Goal: Complete application form: Complete application form

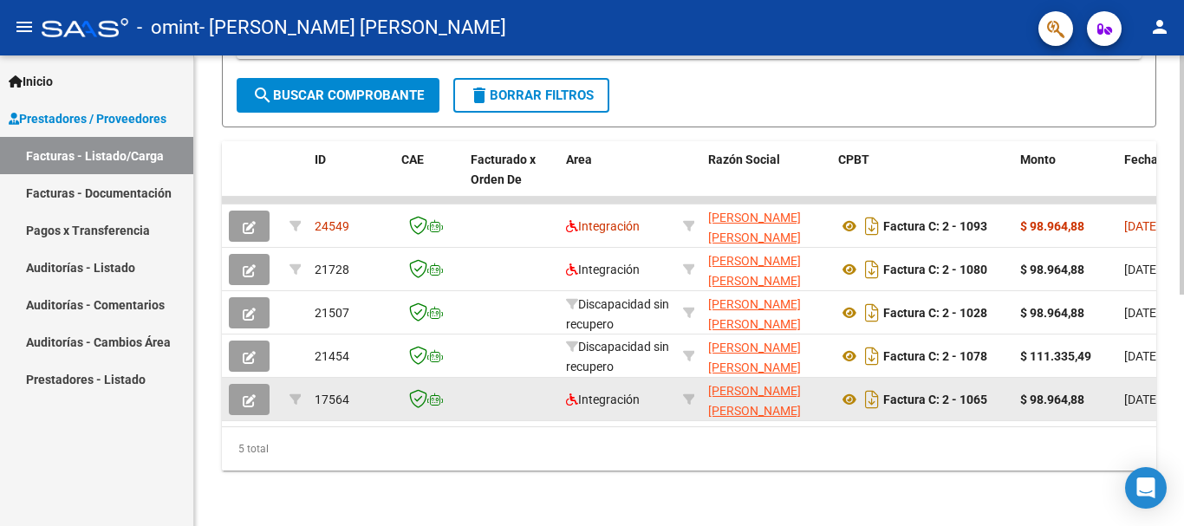
scroll to position [1, 0]
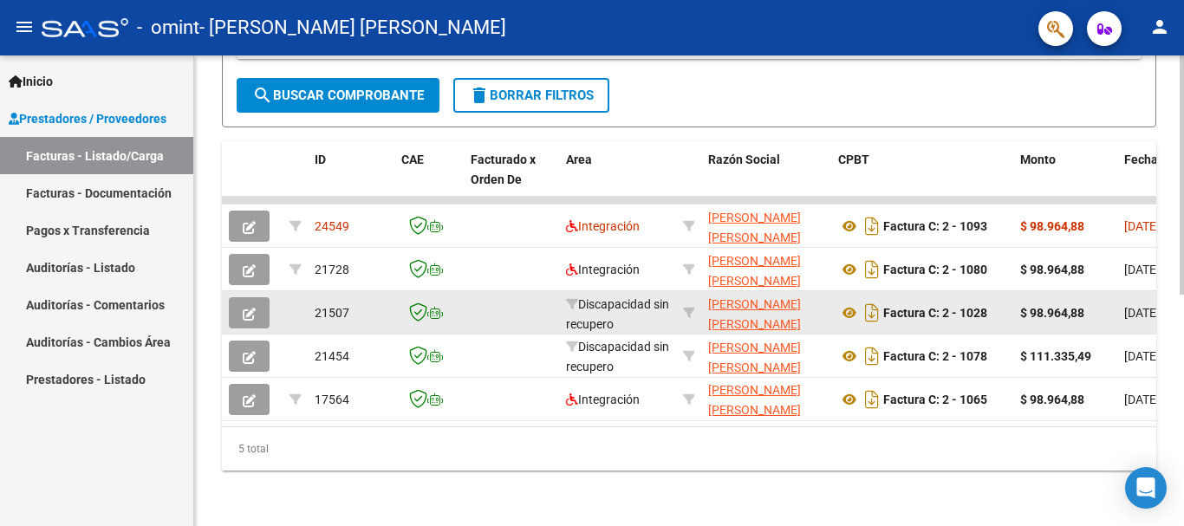
click at [251, 308] on icon "button" at bounding box center [249, 314] width 13 height 13
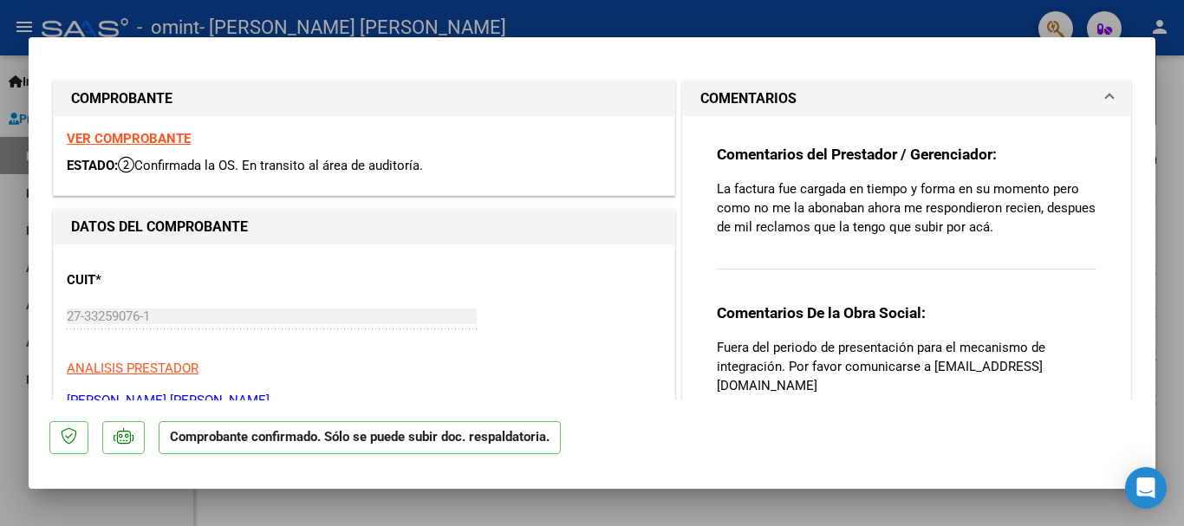
click at [1159, 163] on div at bounding box center [592, 263] width 1184 height 526
type input "$ 0,00"
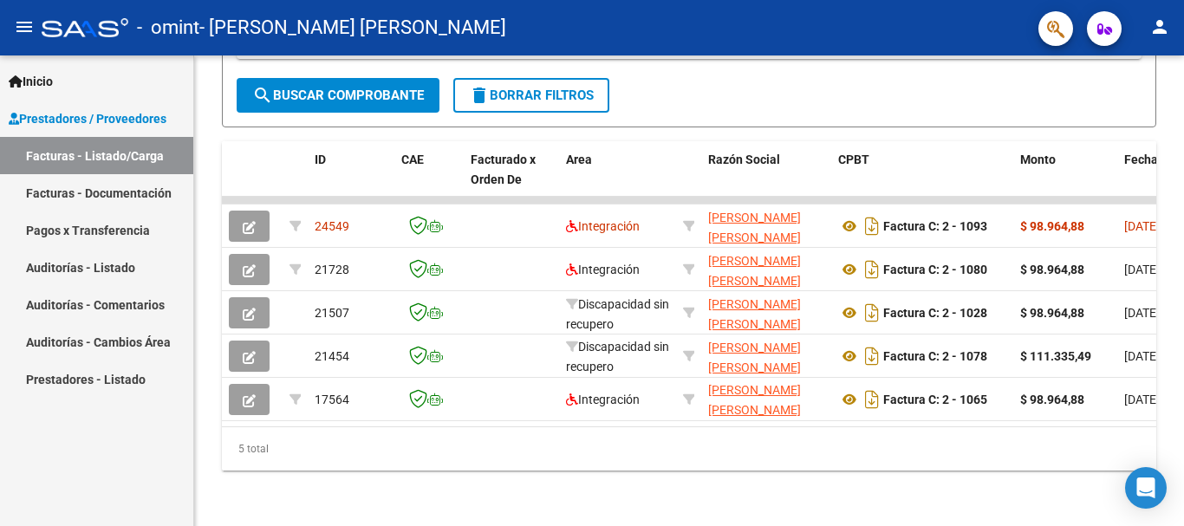
scroll to position [456, 0]
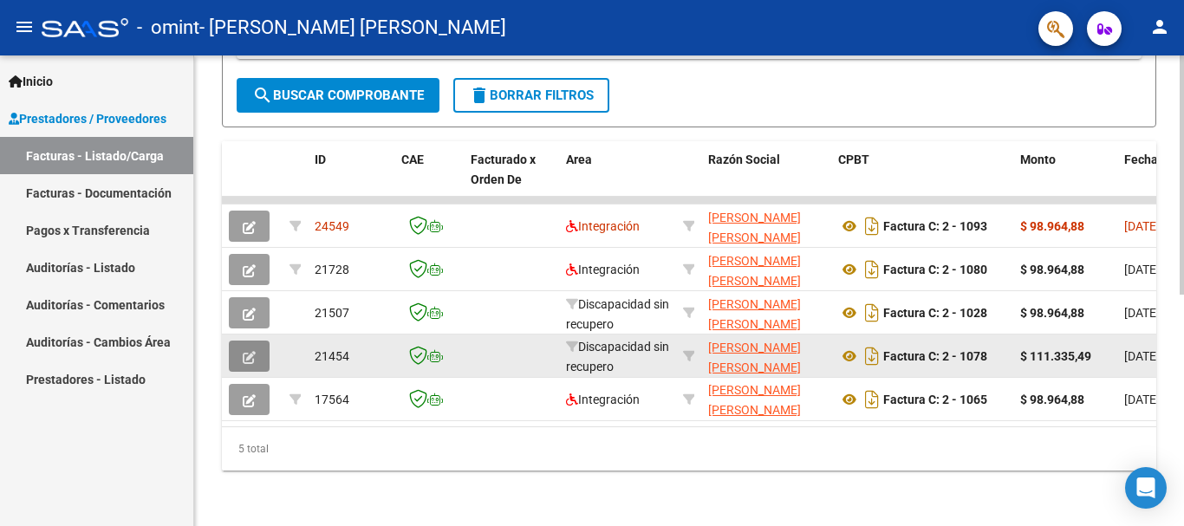
click at [235, 347] on button "button" at bounding box center [249, 356] width 41 height 31
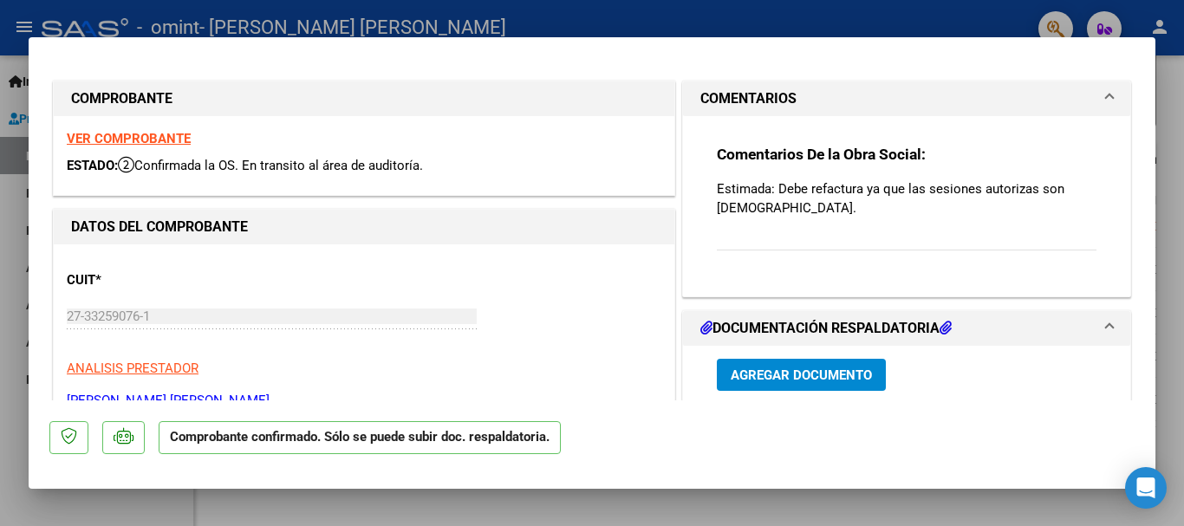
click at [1175, 104] on div at bounding box center [592, 263] width 1184 height 526
type input "$ 0,00"
